Goal: Task Accomplishment & Management: Complete application form

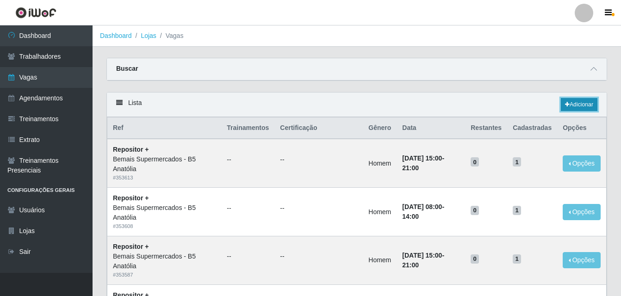
click at [586, 105] on link "Adicionar" at bounding box center [579, 104] width 37 height 13
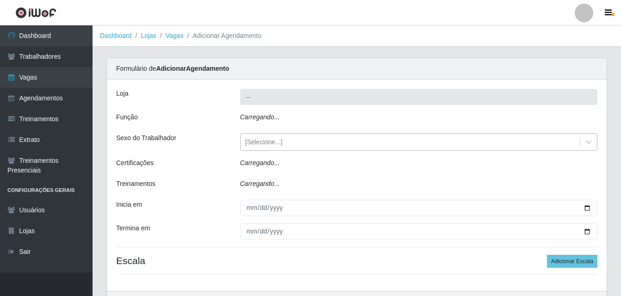
type input "Bemais Supermercados - B5 Anatólia"
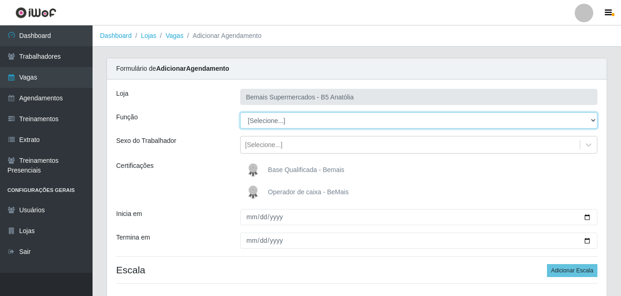
click at [591, 120] on select "[Selecione...] ASG ASG + ASG ++ Auxiliar de Estacionamento Auxiliar de Estacion…" at bounding box center [419, 120] width 358 height 16
select select "82"
click at [240, 112] on select "[Selecione...] ASG ASG + ASG ++ Auxiliar de Estacionamento Auxiliar de Estacion…" at bounding box center [419, 120] width 358 height 16
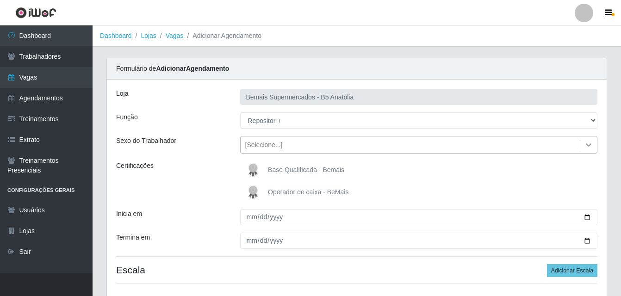
click at [589, 145] on icon at bounding box center [588, 144] width 9 height 9
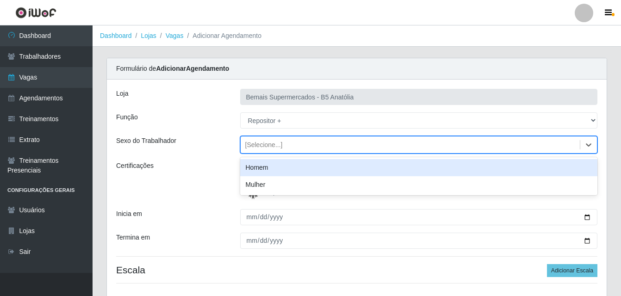
click at [294, 167] on div "Homem" at bounding box center [419, 167] width 358 height 17
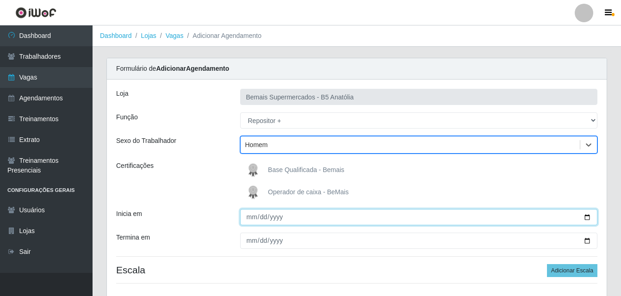
click at [586, 219] on input "Inicia em" at bounding box center [419, 217] width 358 height 16
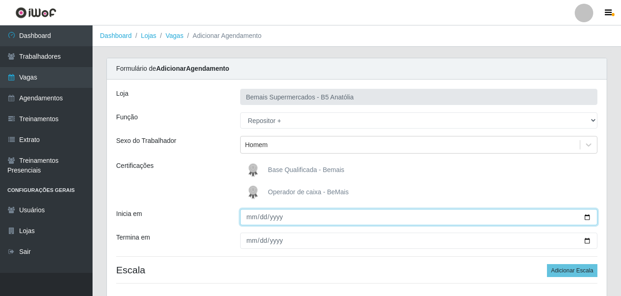
type input "[DATE]"
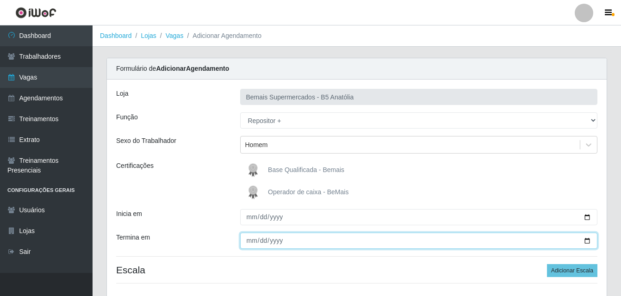
drag, startPoint x: 585, startPoint y: 240, endPoint x: 557, endPoint y: 236, distance: 28.5
click at [583, 240] on input "Termina em" at bounding box center [419, 241] width 358 height 16
type input "[DATE]"
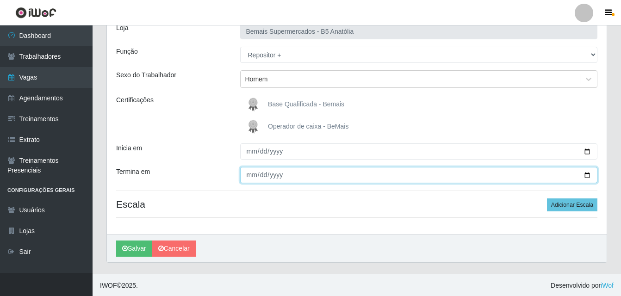
scroll to position [67, 0]
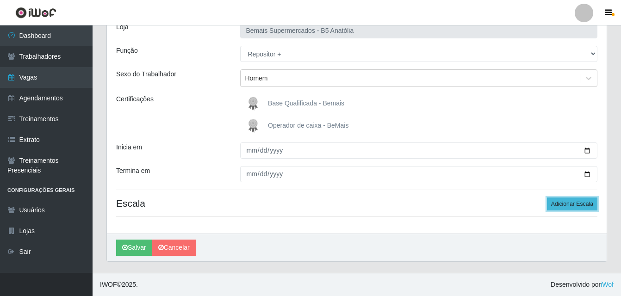
click at [571, 205] on button "Adicionar Escala" at bounding box center [572, 204] width 50 height 13
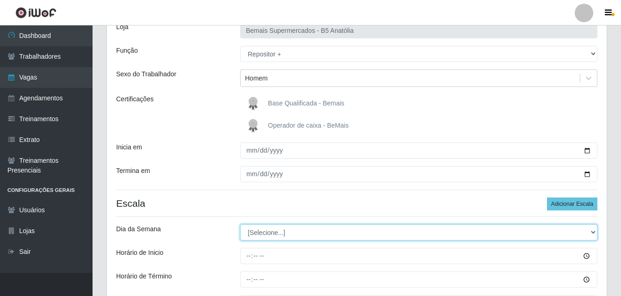
drag, startPoint x: 593, startPoint y: 233, endPoint x: 542, endPoint y: 230, distance: 51.0
click at [591, 233] on select "[Selecione...] Segunda Terça Quarta Quinta Sexta Sábado Domingo" at bounding box center [419, 232] width 358 height 16
select select "4"
click at [240, 224] on select "[Selecione...] Segunda Terça Quarta Quinta Sexta Sábado Domingo" at bounding box center [419, 232] width 358 height 16
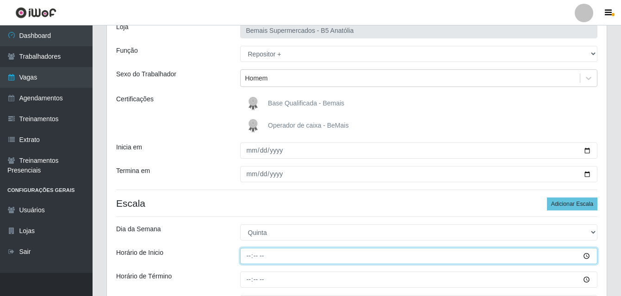
click at [588, 257] on input "Horário de Inicio" at bounding box center [419, 256] width 358 height 16
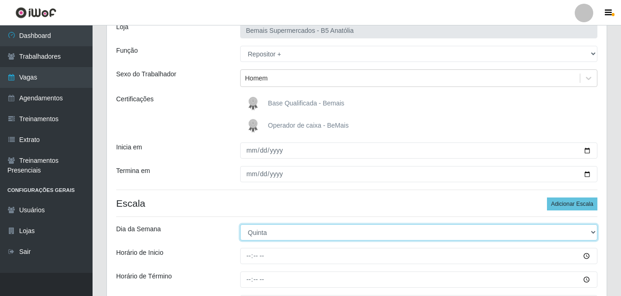
click at [543, 230] on select "[Selecione...] Segunda Terça Quarta Quinta Sexta Sábado Domingo" at bounding box center [419, 232] width 358 height 16
click at [263, 233] on select "[Selecione...] Segunda Terça Quarta Quinta Sexta Sábado Domingo" at bounding box center [419, 232] width 358 height 16
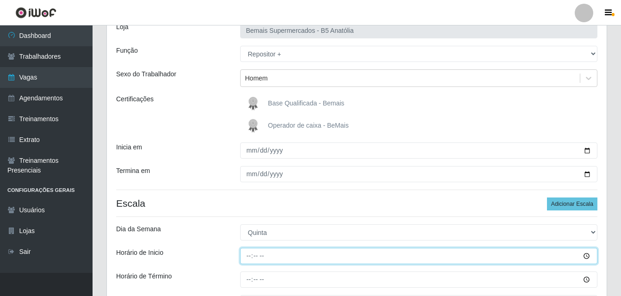
click at [249, 255] on input "Horário de Inicio" at bounding box center [419, 256] width 358 height 16
type input "07:00"
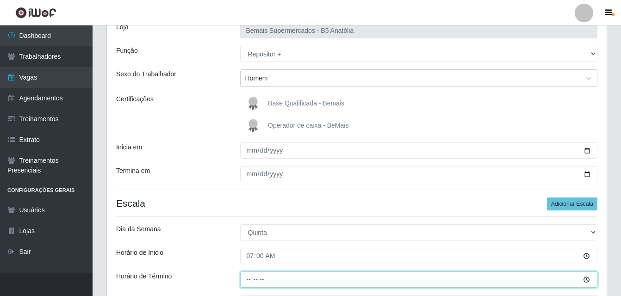
click at [251, 280] on input "Horário de Término" at bounding box center [419, 280] width 358 height 16
type input "13:00"
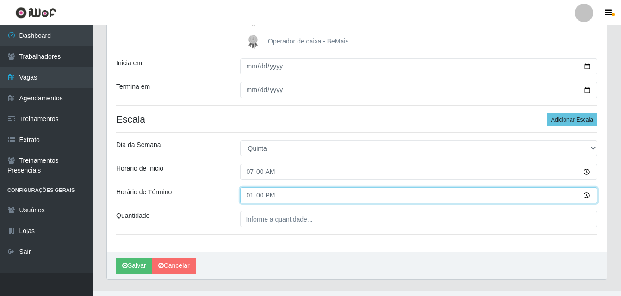
scroll to position [159, 0]
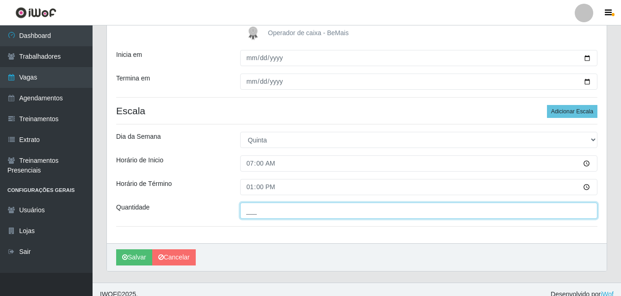
click at [480, 211] on input "___" at bounding box center [419, 211] width 358 height 16
type input "02_"
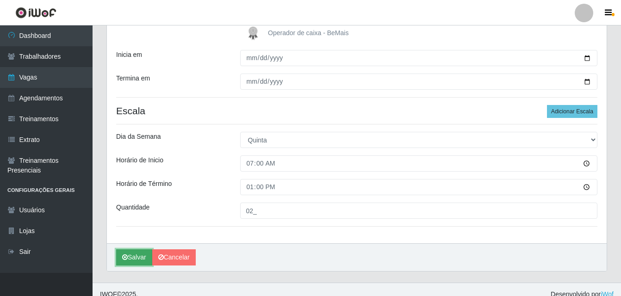
click at [132, 262] on button "Salvar" at bounding box center [134, 257] width 36 height 16
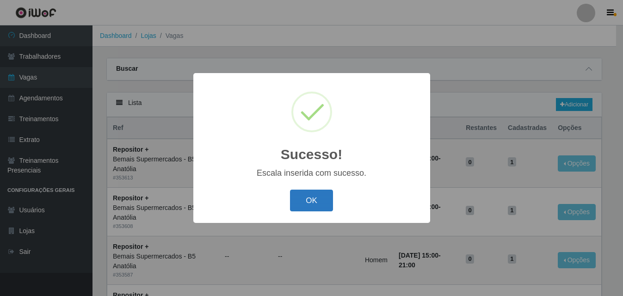
click at [305, 198] on button "OK" at bounding box center [311, 201] width 43 height 22
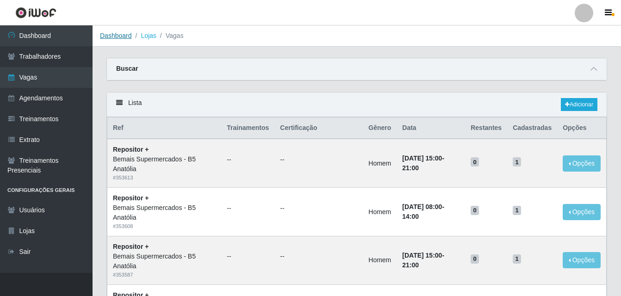
click at [126, 37] on link "Dashboard" at bounding box center [116, 35] width 32 height 7
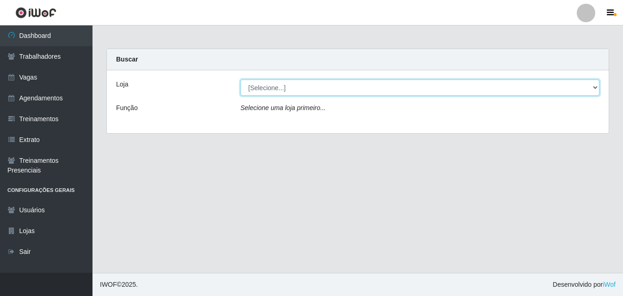
click at [595, 87] on select "[Selecione...] Bemais Supermercados - B5 Anatólia" at bounding box center [420, 88] width 359 height 16
select select "405"
click at [241, 80] on select "[Selecione...] Bemais Supermercados - B5 Anatólia" at bounding box center [420, 88] width 359 height 16
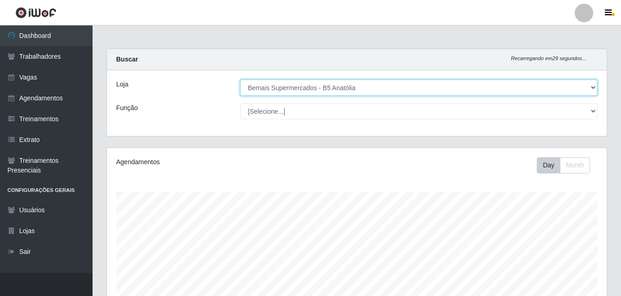
scroll to position [192, 500]
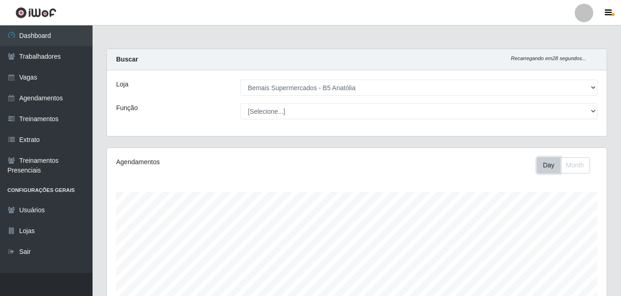
click at [548, 168] on button "Day" at bounding box center [549, 165] width 24 height 16
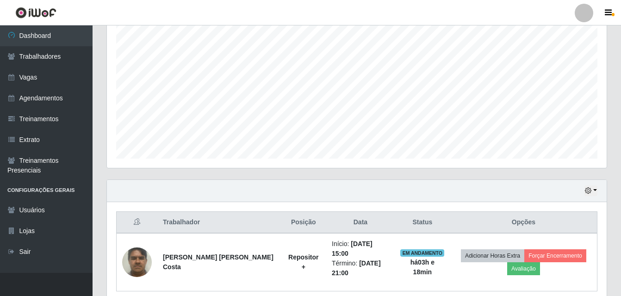
scroll to position [155, 0]
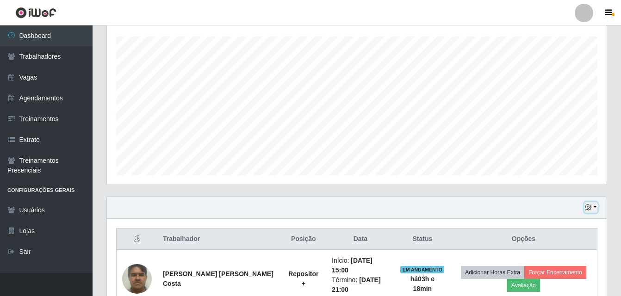
click at [595, 208] on button "button" at bounding box center [590, 207] width 13 height 11
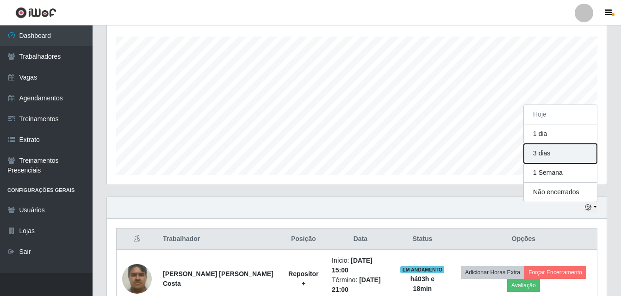
click at [544, 158] on button "3 dias" at bounding box center [560, 153] width 73 height 19
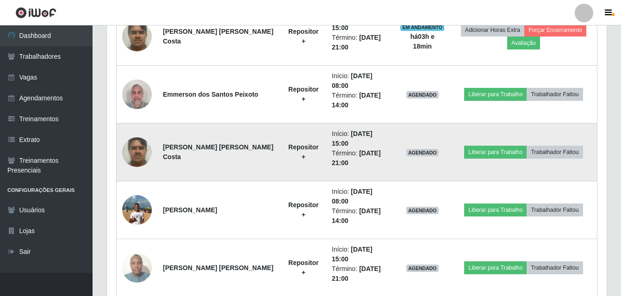
scroll to position [352, 0]
